Goal: Information Seeking & Learning: Learn about a topic

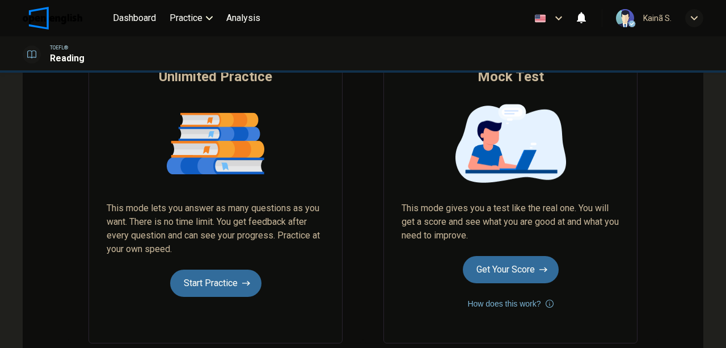
scroll to position [151, 0]
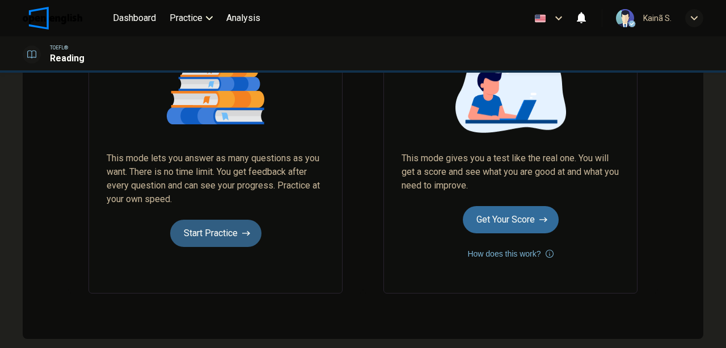
click at [224, 225] on button "Start Practice" at bounding box center [215, 232] width 91 height 27
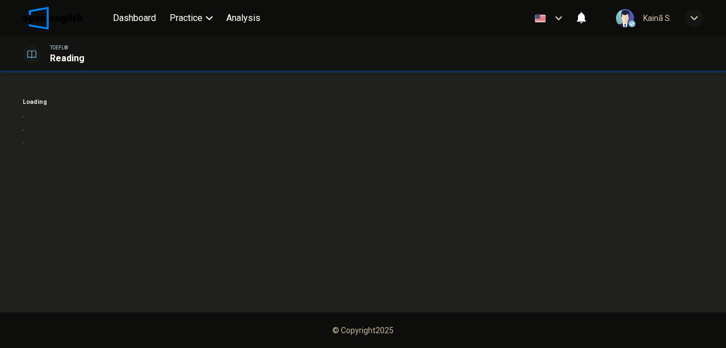
scroll to position [0, 0]
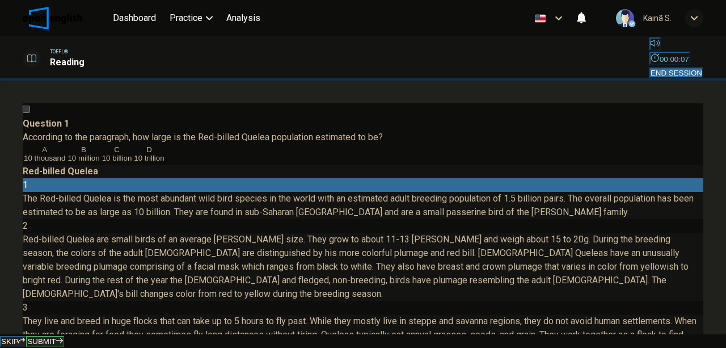
click at [473, 29] on div "Dashboard Practice Analysis English ** ​ Kainã S." at bounding box center [363, 18] width 680 height 36
click at [102, 162] on span "10 billion" at bounding box center [117, 158] width 30 height 9
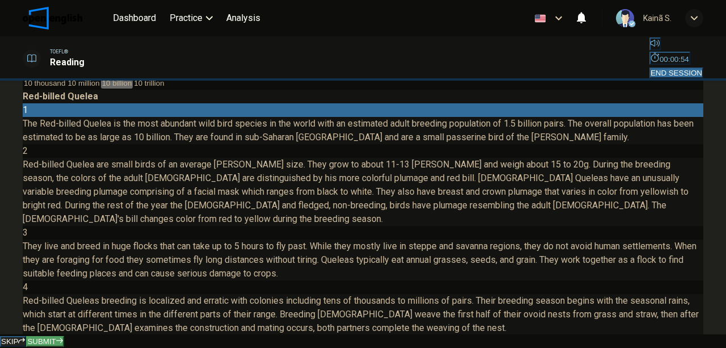
scroll to position [75, 0]
click at [56, 337] on span "SUBMIT" at bounding box center [41, 341] width 28 height 9
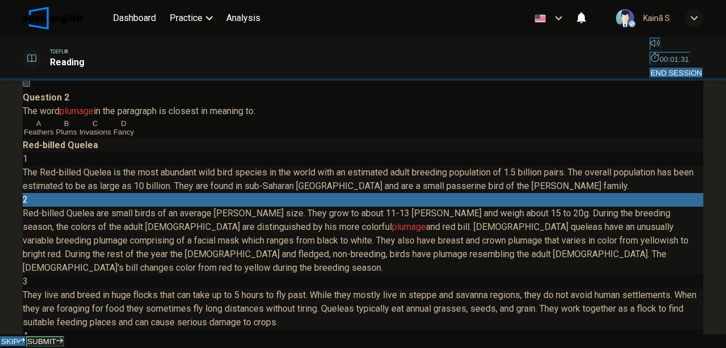
scroll to position [37, 0]
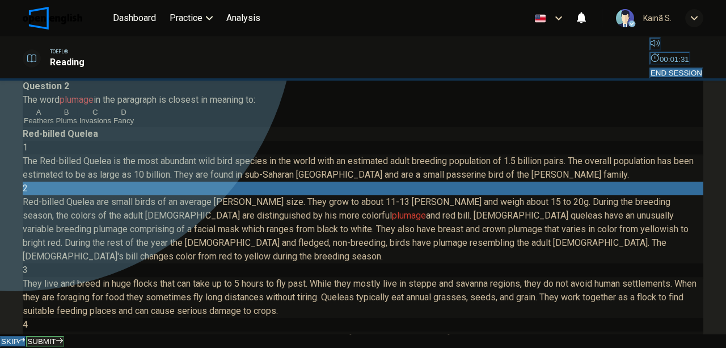
click at [54, 116] on div "A" at bounding box center [39, 112] width 30 height 9
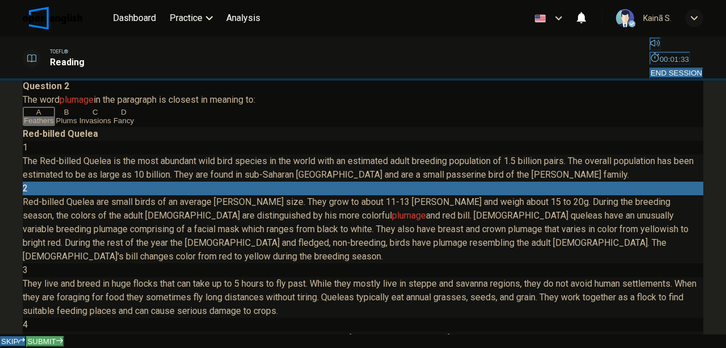
click at [56, 337] on span "SUBMIT" at bounding box center [41, 341] width 28 height 9
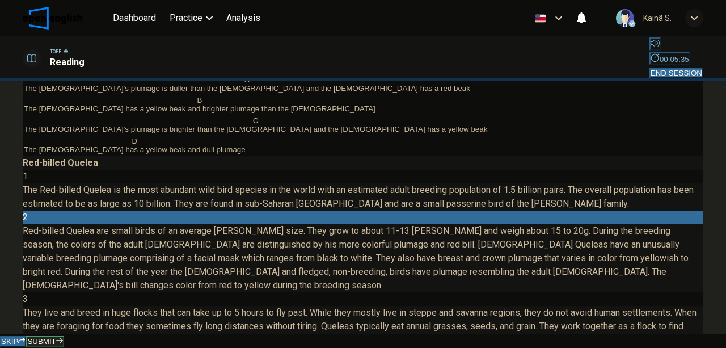
scroll to position [113, 0]
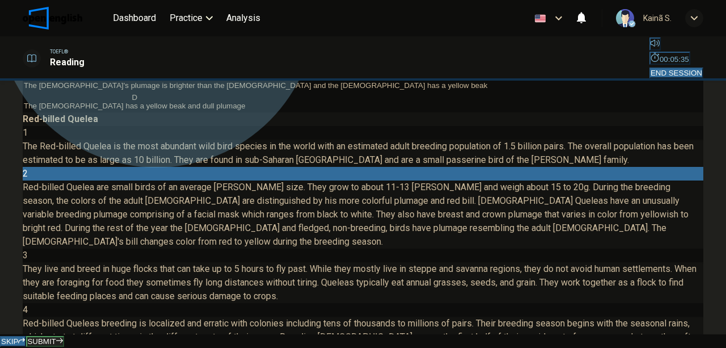
click at [200, 90] on span "The [DEMOGRAPHIC_DATA]'s plumage is brighter than the [DEMOGRAPHIC_DATA] and th…" at bounding box center [255, 85] width 463 height 9
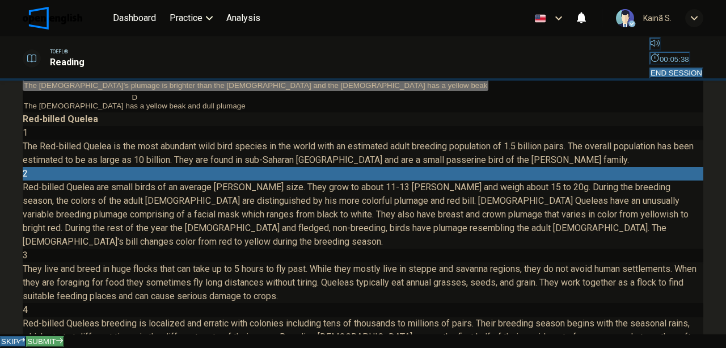
click at [64, 336] on button "SUBMIT" at bounding box center [44, 341] width 37 height 11
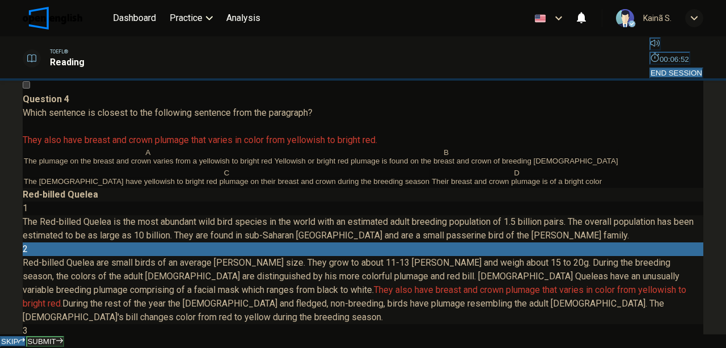
scroll to position [37, 0]
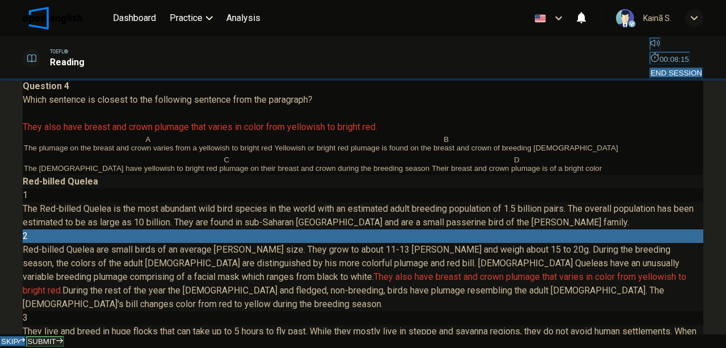
click at [101, 152] on span "The plumage on the breast and crown varies from a yellowish to bright red" at bounding box center [148, 147] width 248 height 9
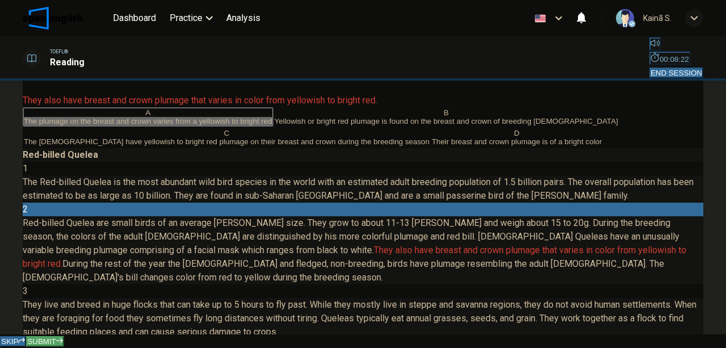
scroll to position [113, 0]
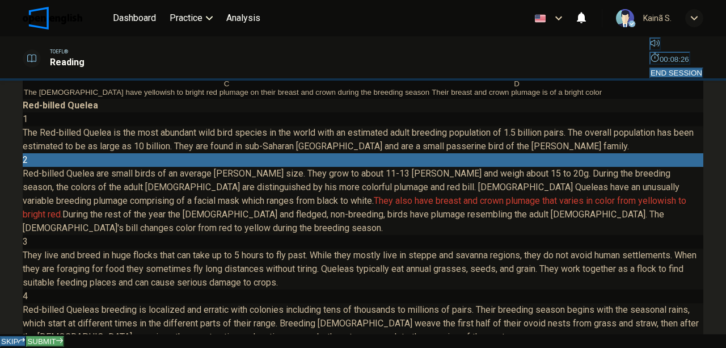
click at [64, 336] on button "SUBMIT" at bounding box center [44, 341] width 37 height 11
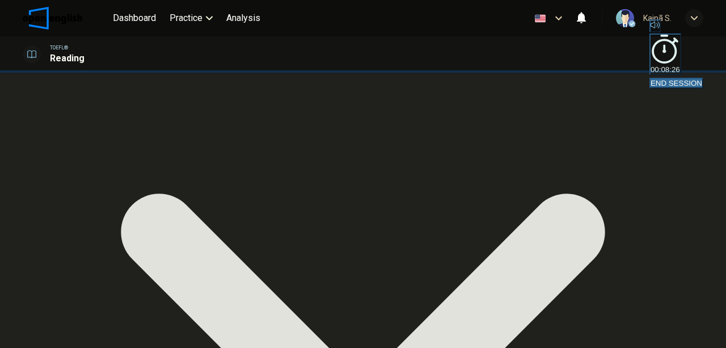
scroll to position [75, 0]
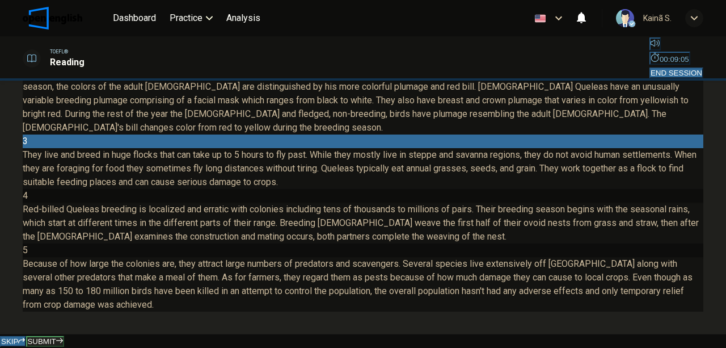
scroll to position [189, 0]
drag, startPoint x: 409, startPoint y: 160, endPoint x: 493, endPoint y: 157, distance: 83.4
click at [493, 157] on span "They live and breed in huge flocks that can take up to 5 hours to fly past. Whi…" at bounding box center [360, 168] width 674 height 38
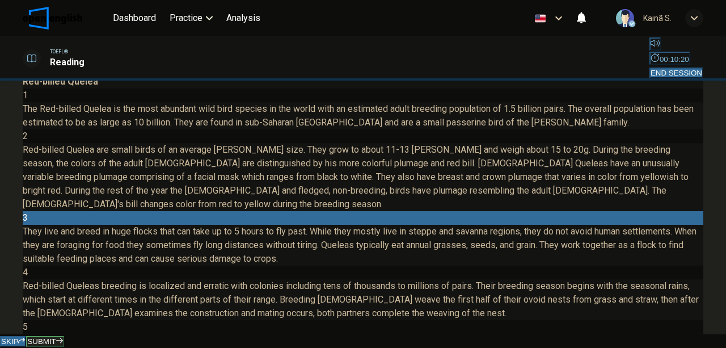
scroll to position [37, 0]
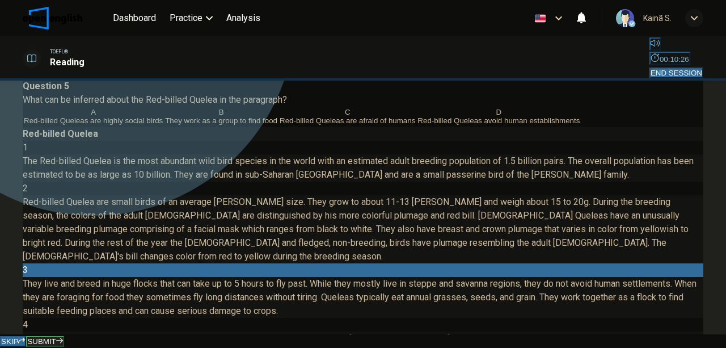
click at [165, 125] on span "They work as a group to find food" at bounding box center [221, 120] width 112 height 9
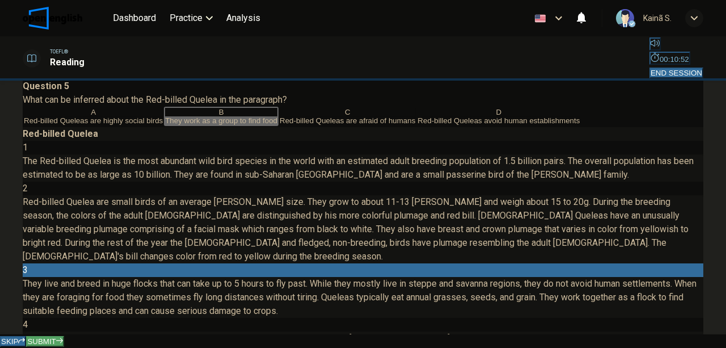
click at [56, 337] on span "SUBMIT" at bounding box center [41, 341] width 28 height 9
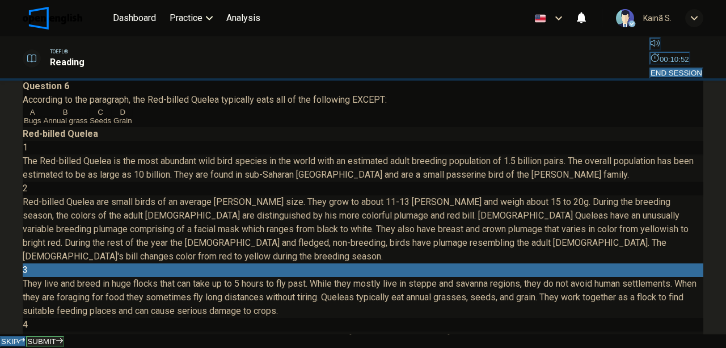
scroll to position [175, 0]
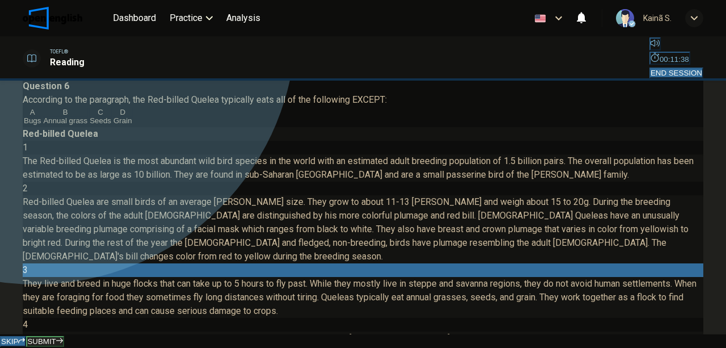
click at [42, 126] on button "A Bugs" at bounding box center [32, 116] width 19 height 19
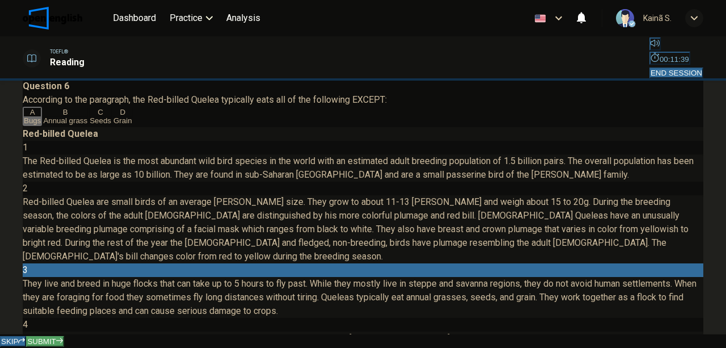
click at [64, 336] on button "SUBMIT" at bounding box center [44, 341] width 37 height 11
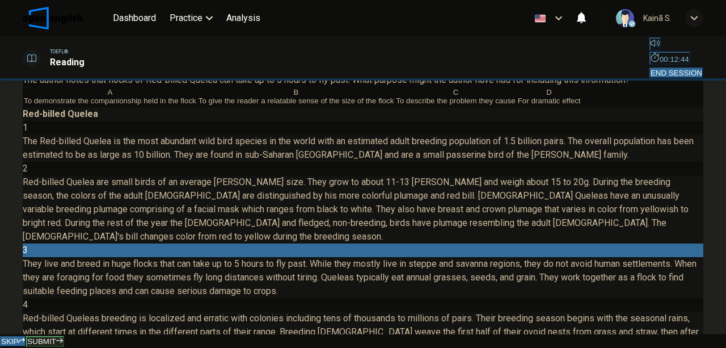
scroll to position [75, 0]
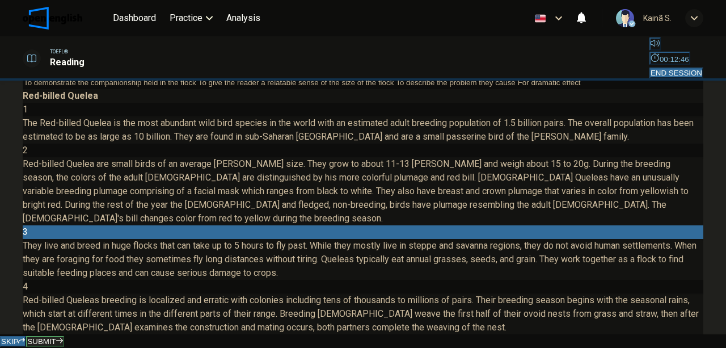
click at [518, 87] on span "For dramatic effect" at bounding box center [549, 82] width 63 height 9
click at [56, 337] on span "SUBMIT" at bounding box center [41, 341] width 28 height 9
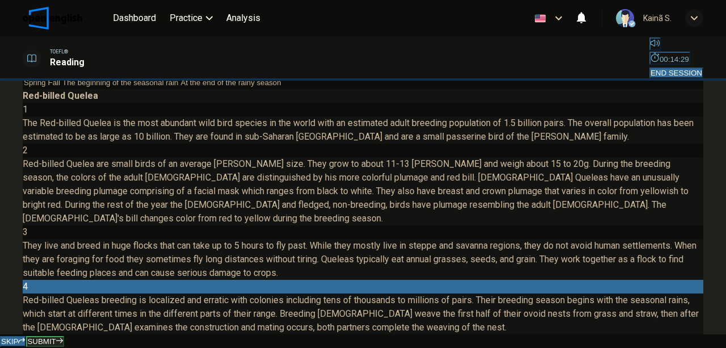
click at [61, 88] on button "B Fall" at bounding box center [54, 78] width 14 height 19
click at [56, 337] on span "SUBMIT" at bounding box center [41, 341] width 28 height 9
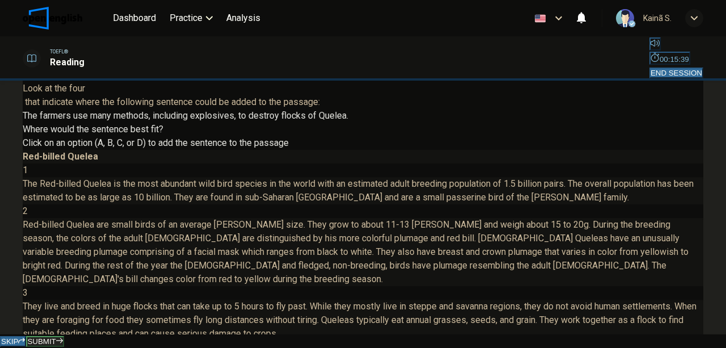
scroll to position [0, 0]
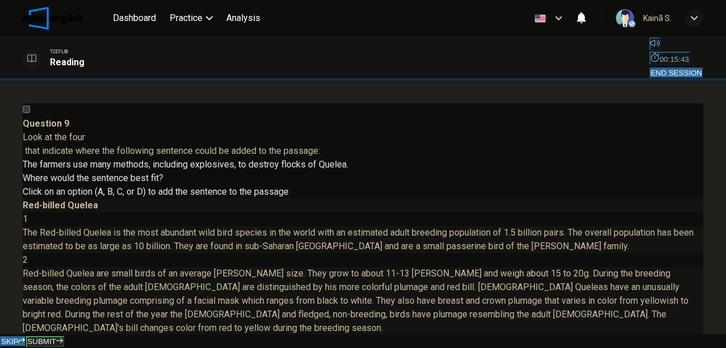
drag, startPoint x: 127, startPoint y: 152, endPoint x: 136, endPoint y: 153, distance: 9.1
click at [136, 153] on span "Look at the four that indicate where the following sentence could be added to t…" at bounding box center [171, 144] width 297 height 24
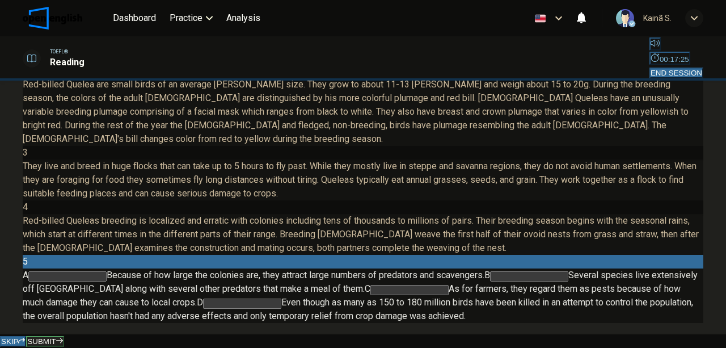
scroll to position [210, 0]
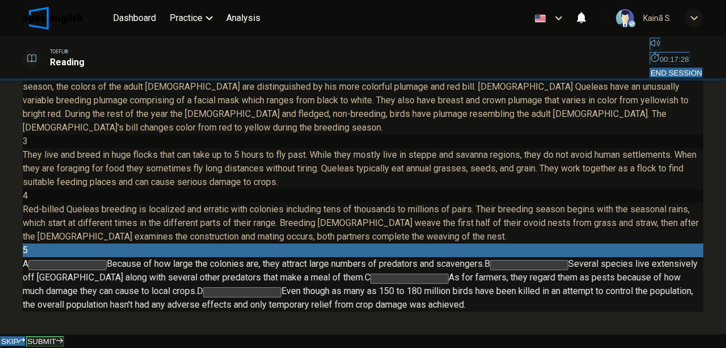
click at [281, 287] on input at bounding box center [242, 292] width 78 height 10
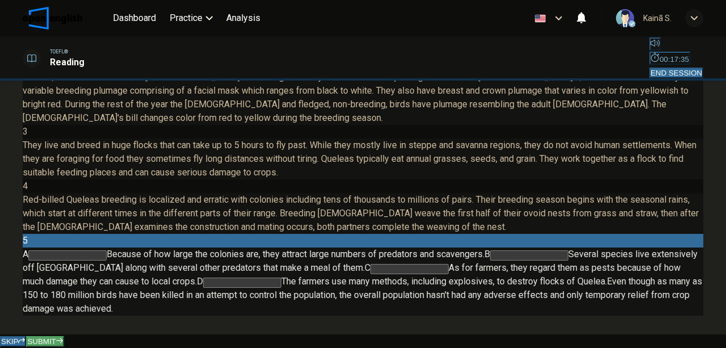
click at [64, 336] on button "SUBMIT" at bounding box center [44, 341] width 37 height 11
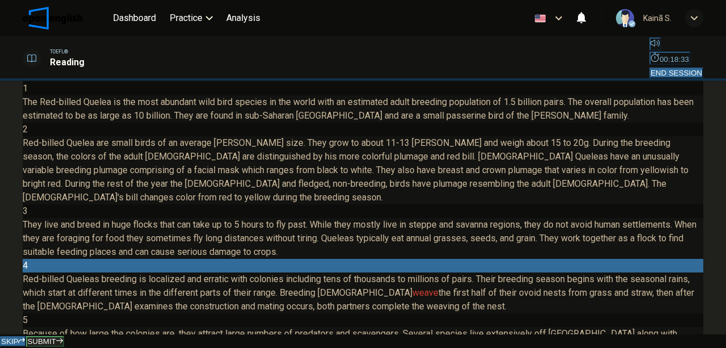
scroll to position [59, 0]
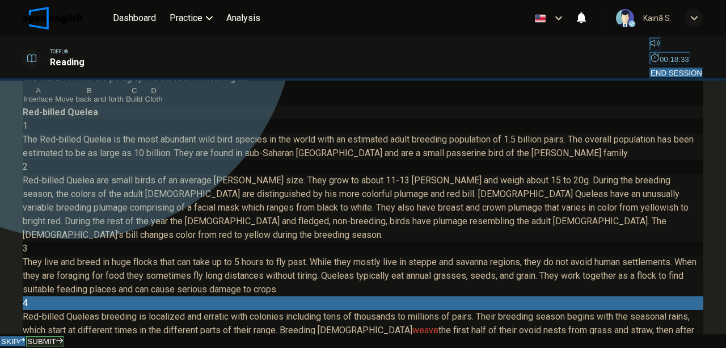
click at [116, 103] on span "Move back and forth" at bounding box center [89, 99] width 69 height 9
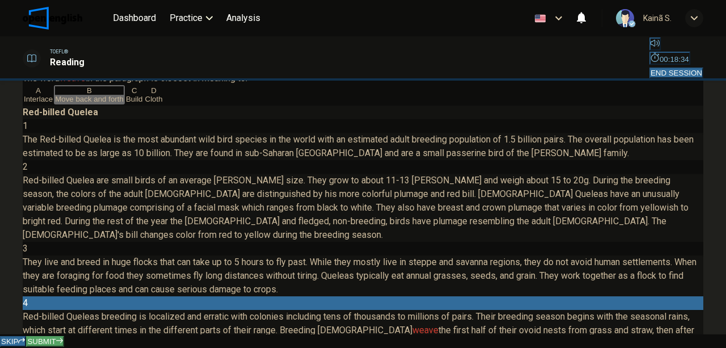
click at [64, 336] on button "SUBMIT" at bounding box center [44, 341] width 37 height 11
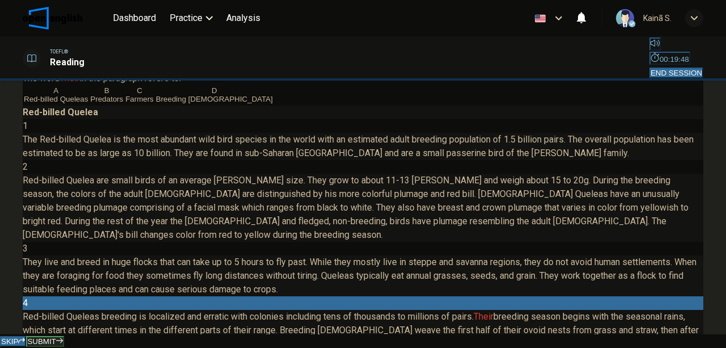
click at [89, 104] on button "A Red-billed Queleas" at bounding box center [56, 94] width 66 height 19
click at [64, 336] on button "SUBMIT" at bounding box center [44, 341] width 37 height 11
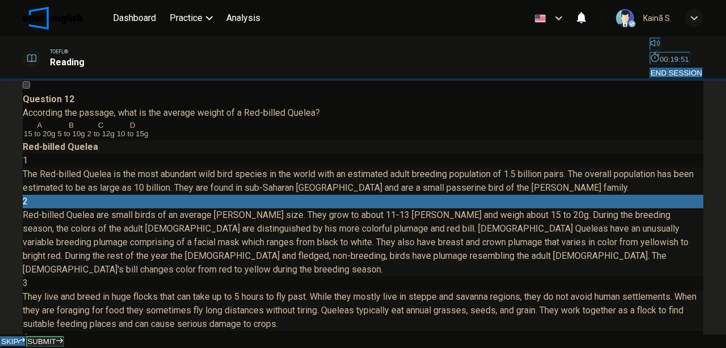
scroll to position [37, 0]
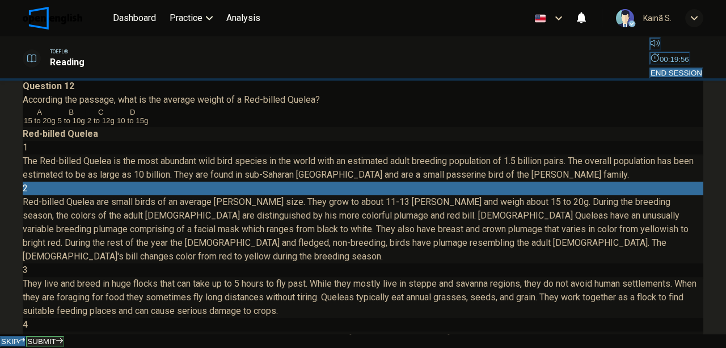
click at [56, 125] on span "15 to 20g" at bounding box center [40, 120] width 32 height 9
click at [64, 336] on button "SUBMIT" at bounding box center [44, 341] width 37 height 11
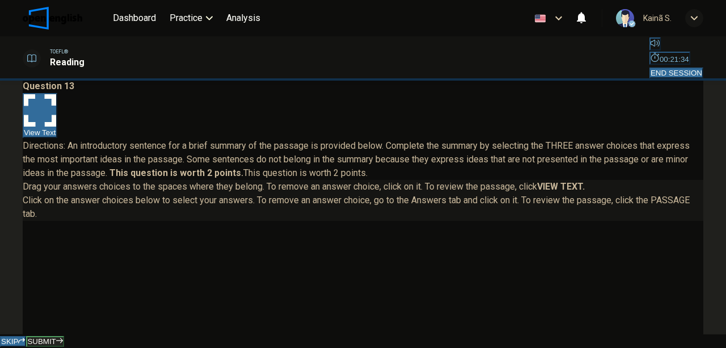
click at [57, 93] on button "View Text" at bounding box center [40, 115] width 35 height 45
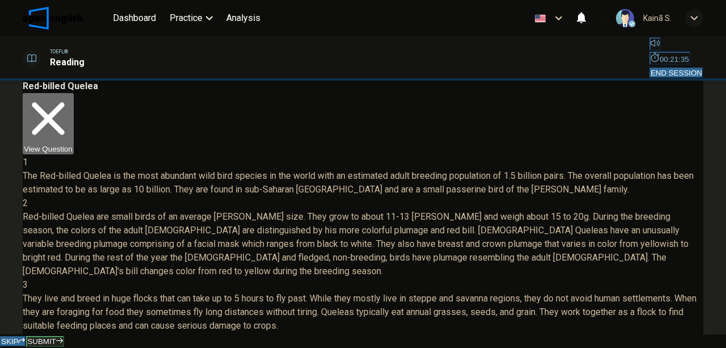
click at [74, 93] on button "View Question" at bounding box center [48, 123] width 51 height 61
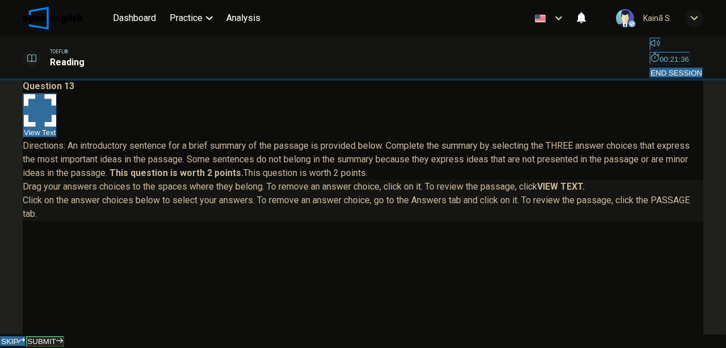
click at [57, 93] on button "View Text" at bounding box center [40, 115] width 35 height 45
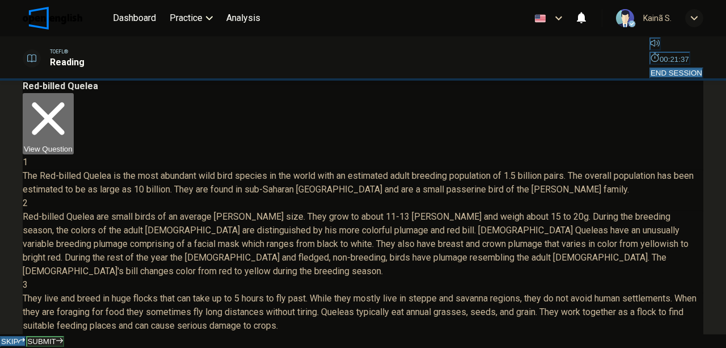
click at [74, 93] on button "View Question" at bounding box center [48, 123] width 51 height 61
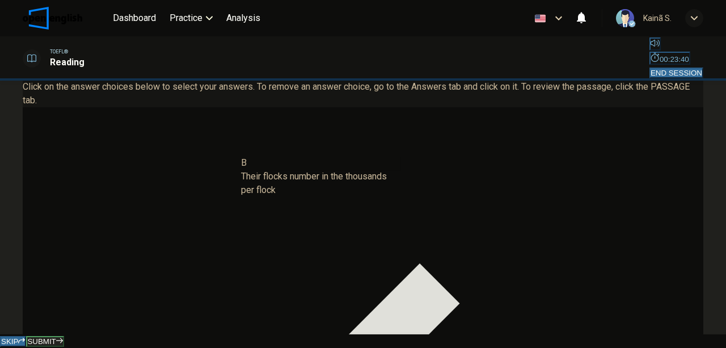
drag, startPoint x: 104, startPoint y: 195, endPoint x: 308, endPoint y: 183, distance: 203.9
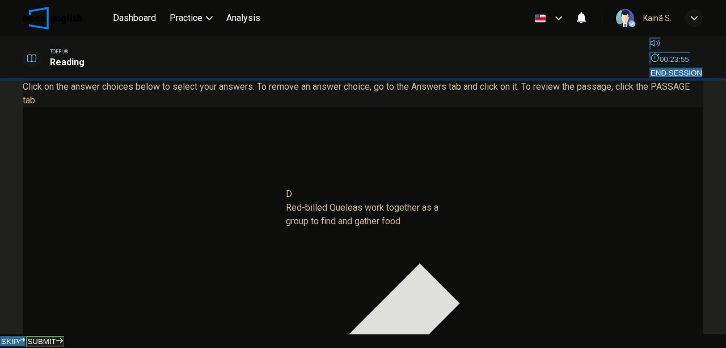
drag, startPoint x: 104, startPoint y: 235, endPoint x: 352, endPoint y: 222, distance: 248.2
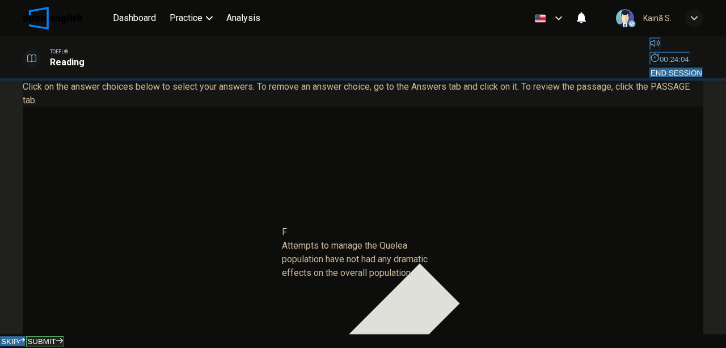
drag, startPoint x: 108, startPoint y: 276, endPoint x: 349, endPoint y: 260, distance: 240.9
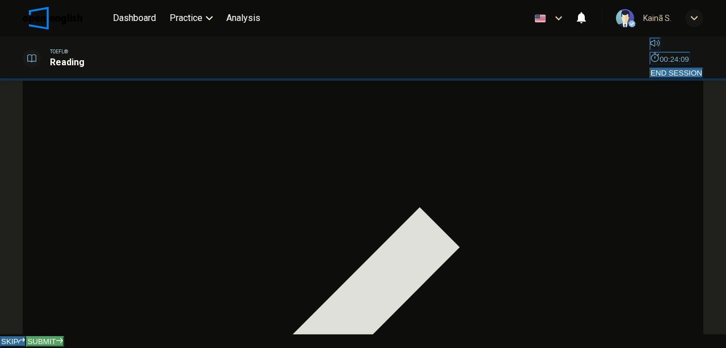
scroll to position [210, 0]
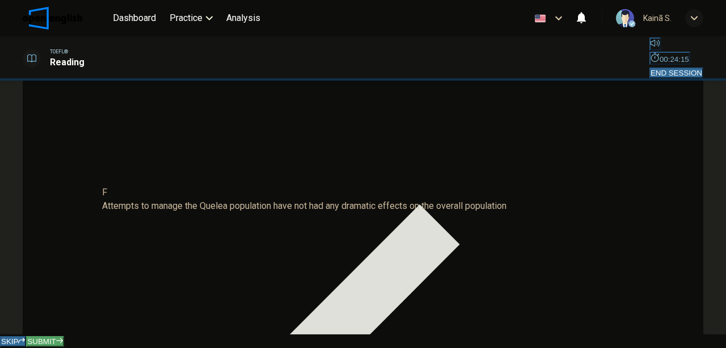
drag, startPoint x: 259, startPoint y: 204, endPoint x: 117, endPoint y: 208, distance: 141.8
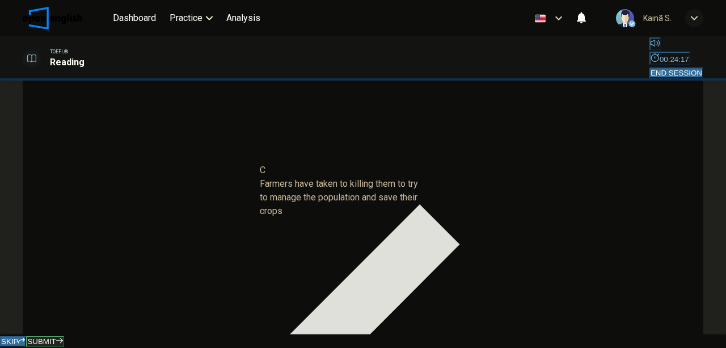
drag, startPoint x: 121, startPoint y: 183, endPoint x: 340, endPoint y: 200, distance: 219.5
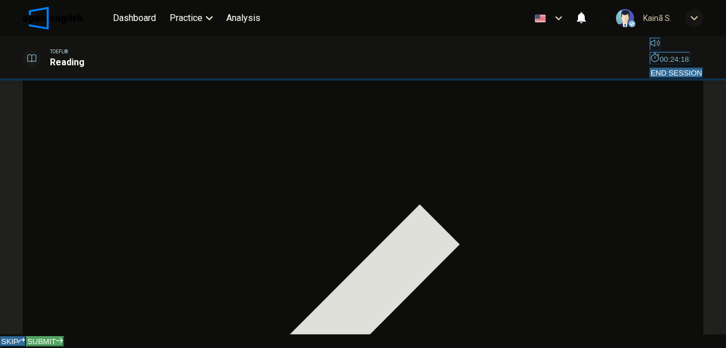
scroll to position [59, 0]
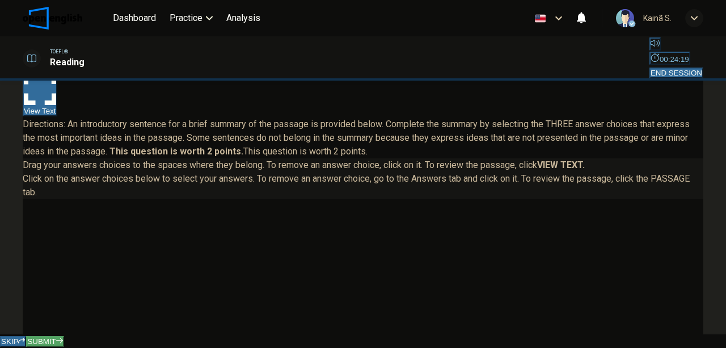
click at [349, 168] on span "Drag your answers choices to the spaces where they belong. To remove an answer …" at bounding box center [363, 178] width 680 height 41
click at [585, 170] on strong "VIEW TEXT." at bounding box center [561, 164] width 48 height 11
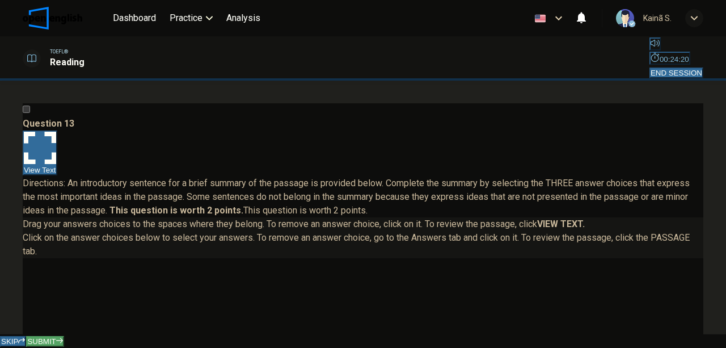
click at [57, 130] on button "View Text" at bounding box center [40, 152] width 35 height 45
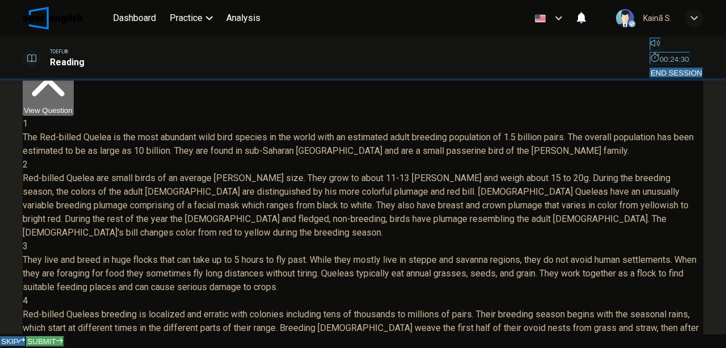
scroll to position [75, 0]
click at [56, 337] on span "SUBMIT" at bounding box center [41, 341] width 28 height 9
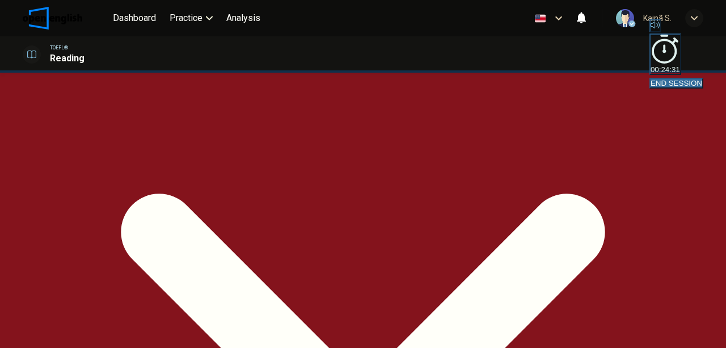
scroll to position [210, 0]
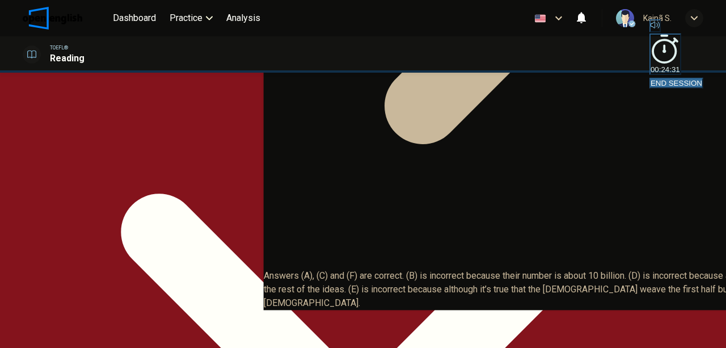
scroll to position [0, 0]
click at [74, 122] on button "View Question" at bounding box center [48, 152] width 51 height 61
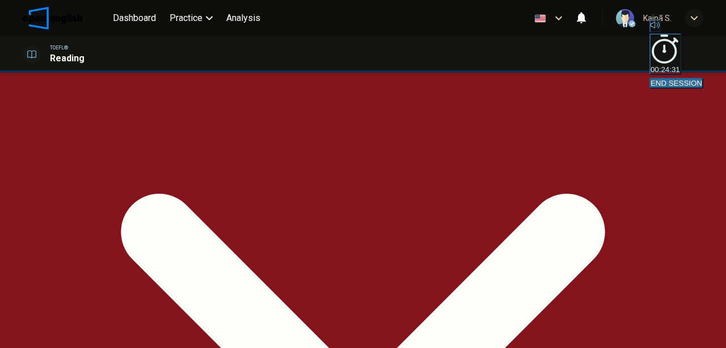
scroll to position [210, 0]
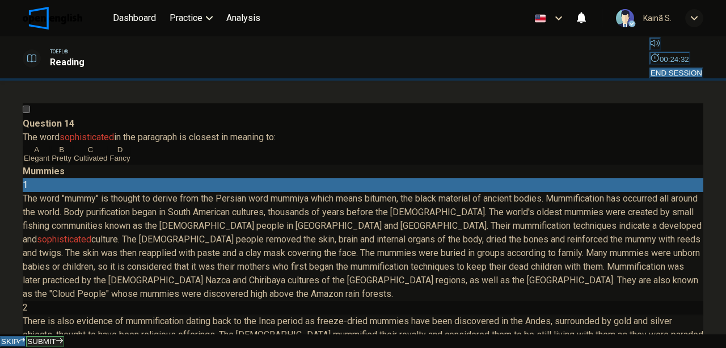
click at [678, 69] on span "END SESSION" at bounding box center [676, 73] width 52 height 9
